Goal: Task Accomplishment & Management: Use online tool/utility

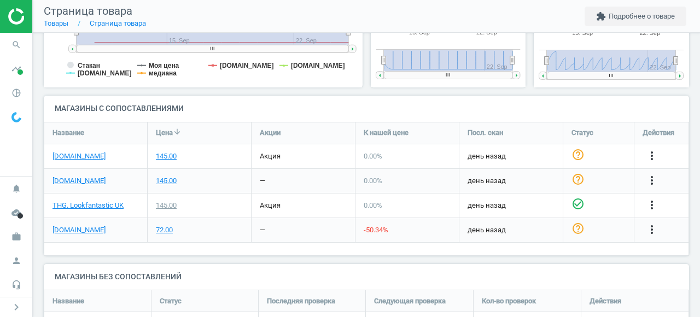
scroll to position [308, 0]
click at [653, 229] on icon "more_vert" at bounding box center [652, 228] width 13 height 13
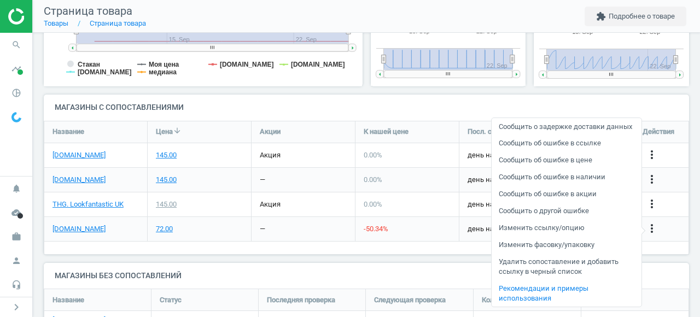
click at [566, 237] on link "Изменить ссылку/опцию" at bounding box center [567, 228] width 150 height 17
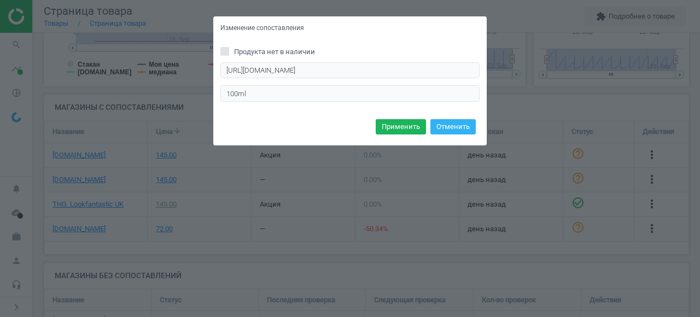
click at [392, 210] on div "Изменение сопоставления Продукта нет в наличии https://www.sephora.co.uk/p/miu-…" at bounding box center [350, 158] width 700 height 317
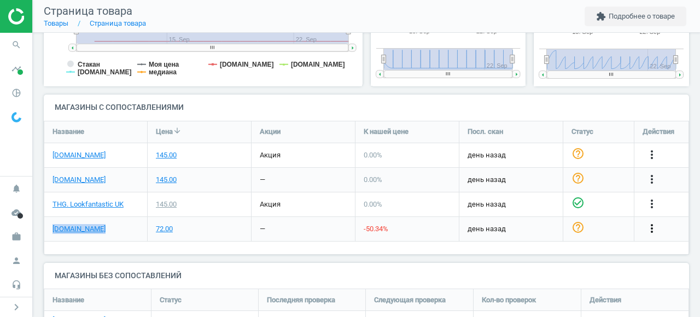
click at [650, 223] on icon "more_vert" at bounding box center [652, 228] width 13 height 13
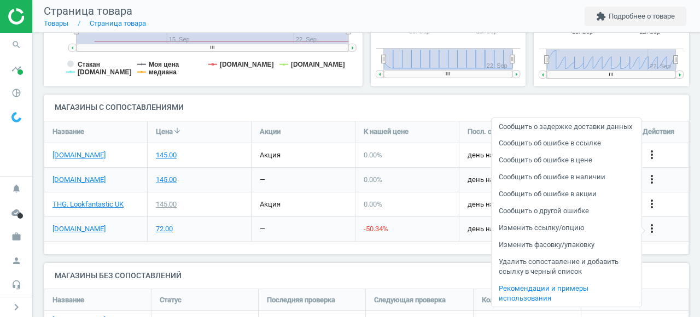
click at [578, 237] on link "Изменить ссылку/опцию" at bounding box center [567, 228] width 150 height 17
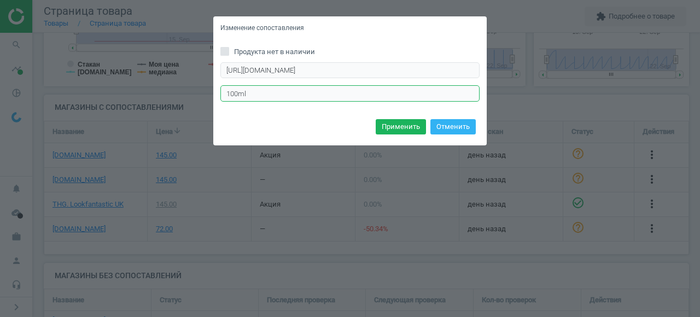
click at [242, 97] on input "100ml" at bounding box center [349, 93] width 259 height 16
click at [405, 274] on div "Изменение сопоставления Продукта нет в наличии https://www.sephora.co.uk/p/miu-…" at bounding box center [350, 158] width 700 height 317
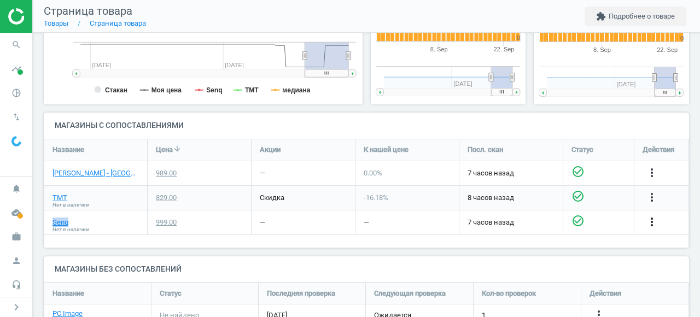
click at [656, 220] on icon "more_vert" at bounding box center [652, 222] width 13 height 13
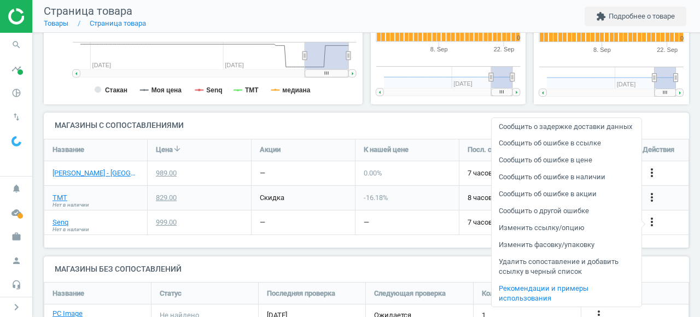
click at [562, 237] on link "Изменить ссылку/опцию" at bounding box center [567, 228] width 150 height 17
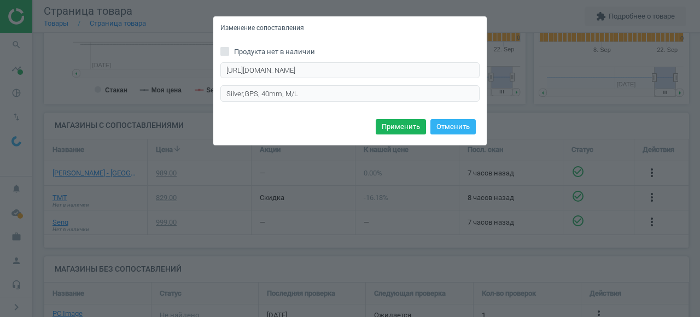
click at [323, 178] on div "Изменение сопоставления Продукта нет в наличии https://www.senq.com.my/wearable…" at bounding box center [350, 158] width 700 height 317
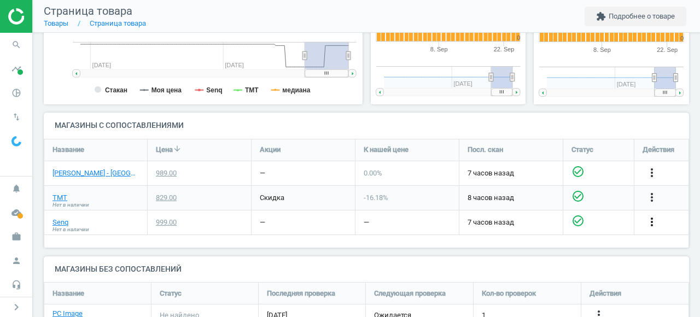
click at [653, 224] on icon "more_vert" at bounding box center [652, 222] width 13 height 13
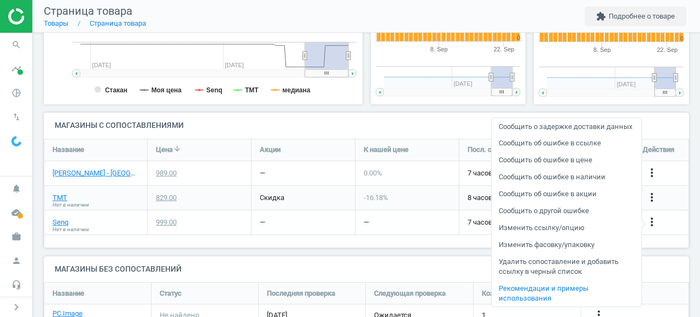
click at [577, 237] on link "Изменить ссылку/опцию" at bounding box center [567, 228] width 150 height 17
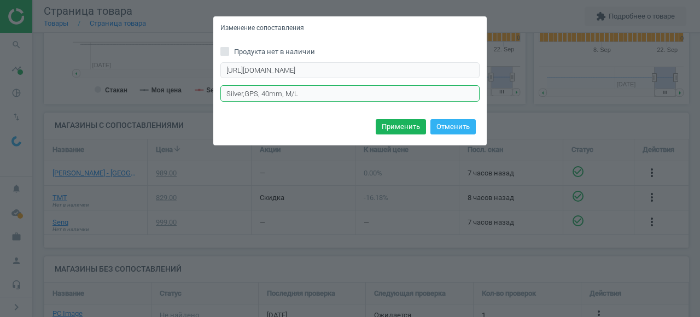
click at [296, 95] on input "Silver,GPS, 40mm, M/L" at bounding box center [349, 93] width 259 height 16
click at [492, 185] on div "Изменение сопоставления Продукта нет в наличии https://www.senq.com.my/wearable…" at bounding box center [350, 158] width 700 height 317
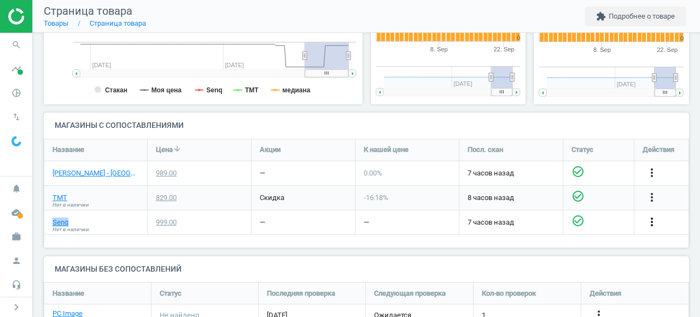
click at [654, 223] on icon "more_vert" at bounding box center [652, 222] width 13 height 13
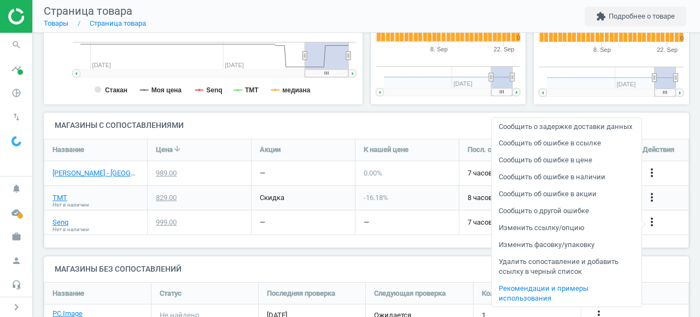
click at [560, 234] on link "Изменить ссылку/опцию" at bounding box center [567, 228] width 150 height 17
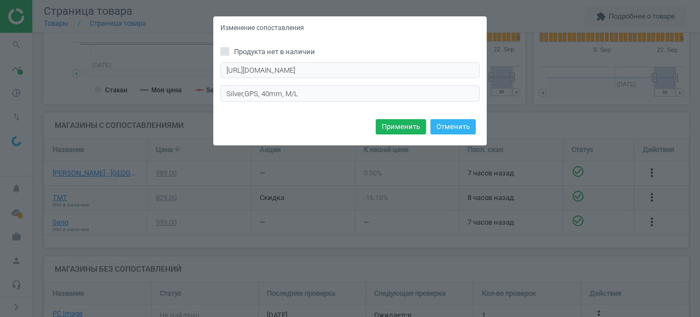
click at [403, 193] on div "Изменение сопоставления Продукта нет в наличии https://www.senq.com.my/wearable…" at bounding box center [350, 158] width 700 height 317
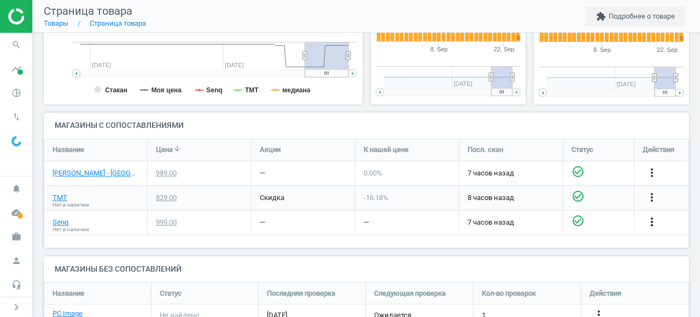
click at [648, 216] on icon "more_vert" at bounding box center [652, 222] width 13 height 13
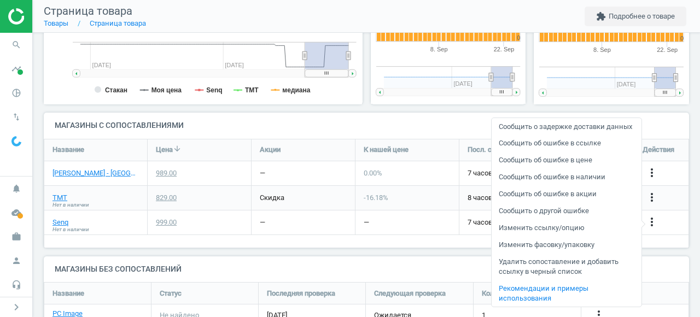
click at [582, 233] on link "Изменить ссылку/опцию" at bounding box center [567, 228] width 150 height 17
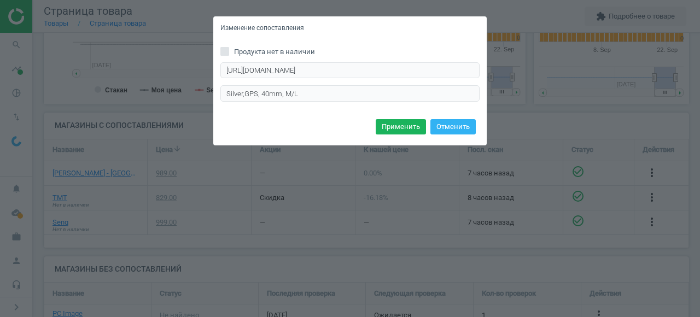
click at [535, 111] on div "Изменение сопоставления Продукта нет в наличии https://www.senq.com.my/wearable…" at bounding box center [350, 158] width 700 height 317
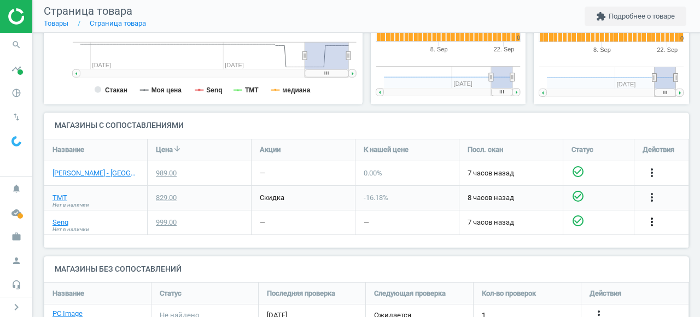
click at [654, 220] on icon "more_vert" at bounding box center [652, 222] width 13 height 13
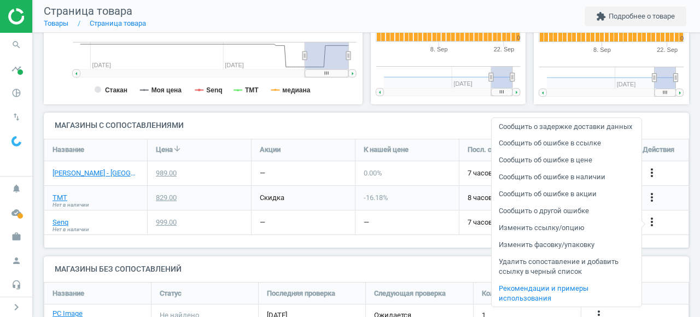
click at [576, 237] on link "Изменить ссылку/опцию" at bounding box center [567, 228] width 150 height 17
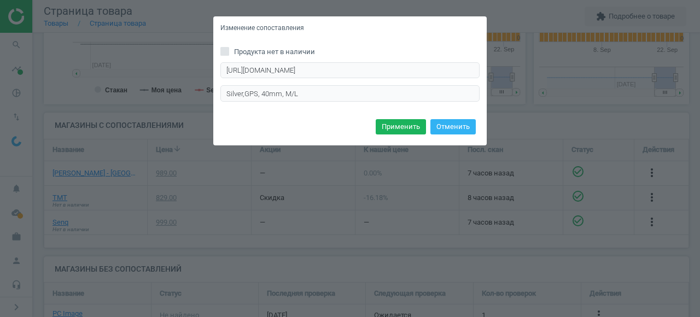
click at [403, 182] on div "Изменение сопоставления Продукта нет в наличии https://www.senq.com.my/wearable…" at bounding box center [350, 158] width 700 height 317
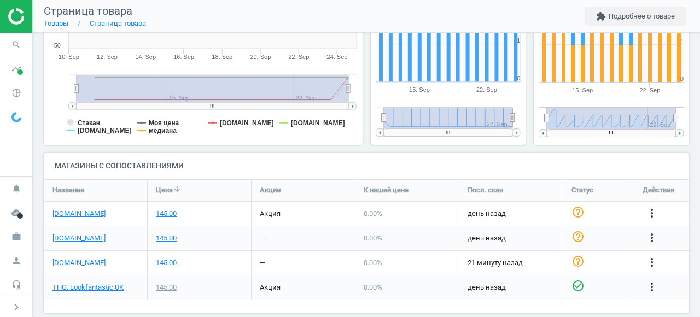
scroll to position [262, 0]
